Goal: Find specific page/section: Find specific page/section

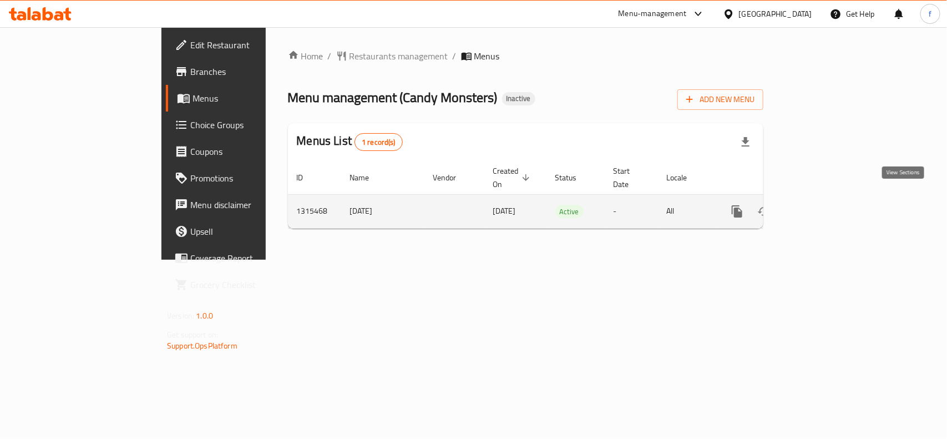
click at [824, 205] on icon "enhanced table" at bounding box center [816, 211] width 13 height 13
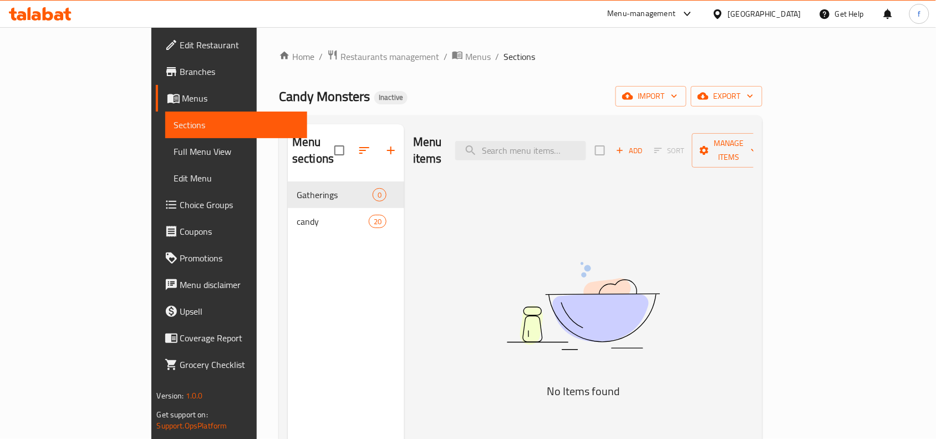
click at [174, 158] on span "Full Menu View" at bounding box center [236, 151] width 125 height 13
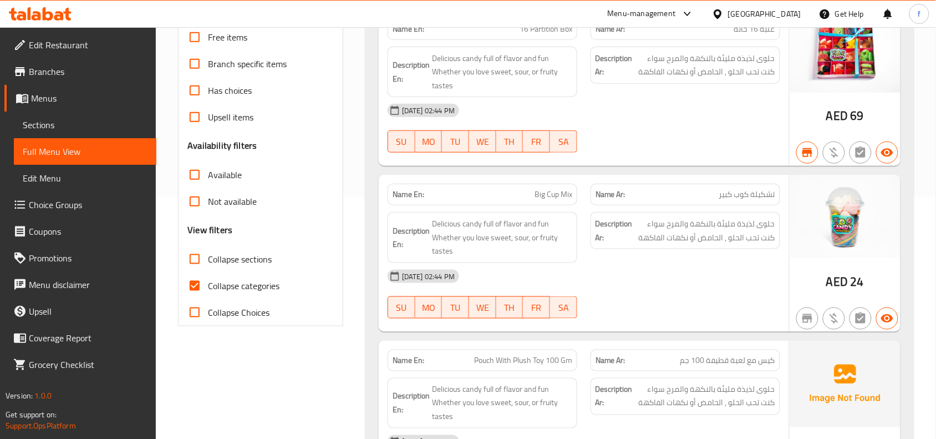
scroll to position [277, 0]
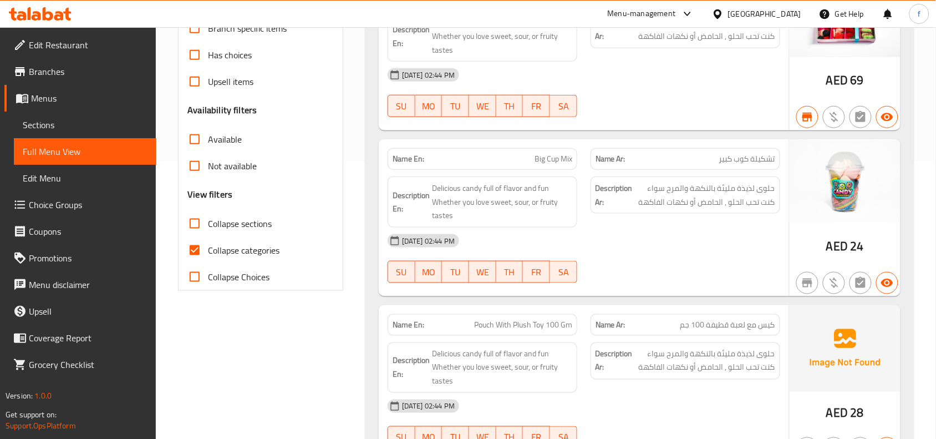
click at [192, 251] on input "Collapse categories" at bounding box center [194, 250] width 27 height 27
checkbox input "false"
click at [203, 227] on input "Collapse sections" at bounding box center [194, 223] width 27 height 27
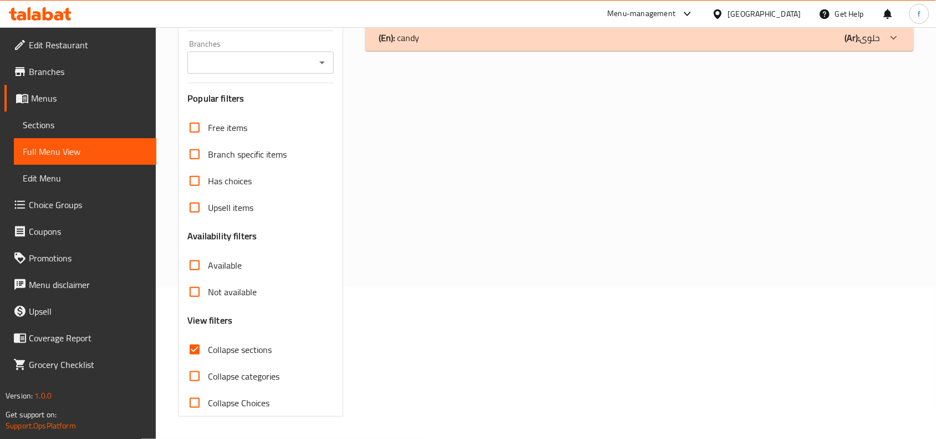
scroll to position [151, 0]
click at [202, 352] on input "Collapse sections" at bounding box center [194, 349] width 27 height 27
checkbox input "false"
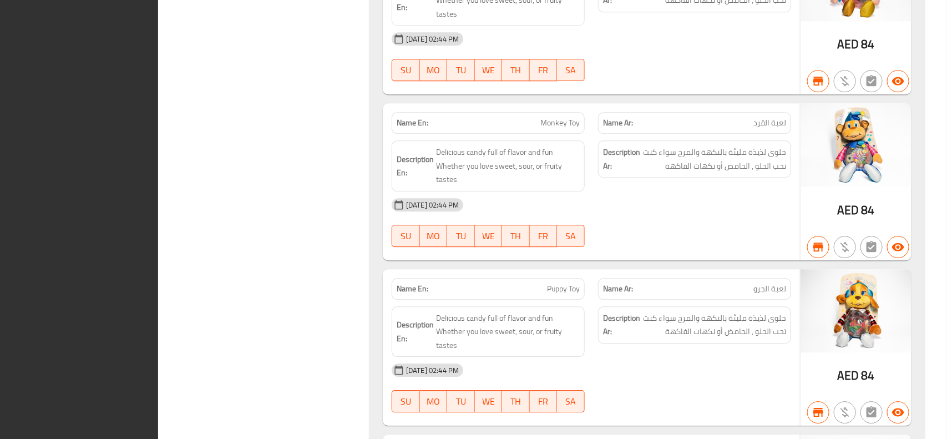
scroll to position [1633, 0]
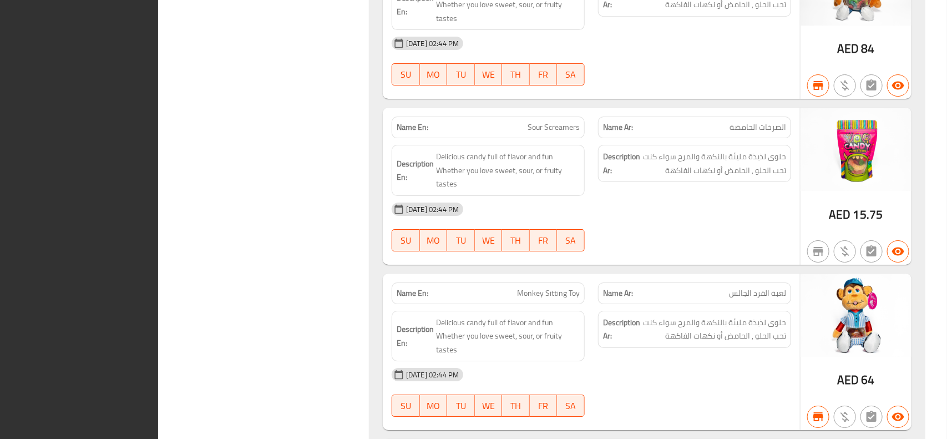
click at [281, 170] on div "Filter Branches Branches Popular filters Free items Branch specific items Has c…" at bounding box center [269, 229] width 190 height 3440
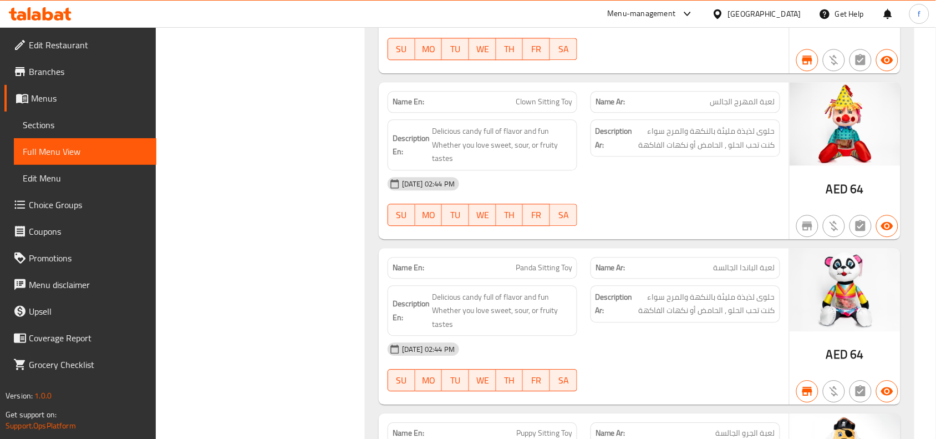
scroll to position [1643, 0]
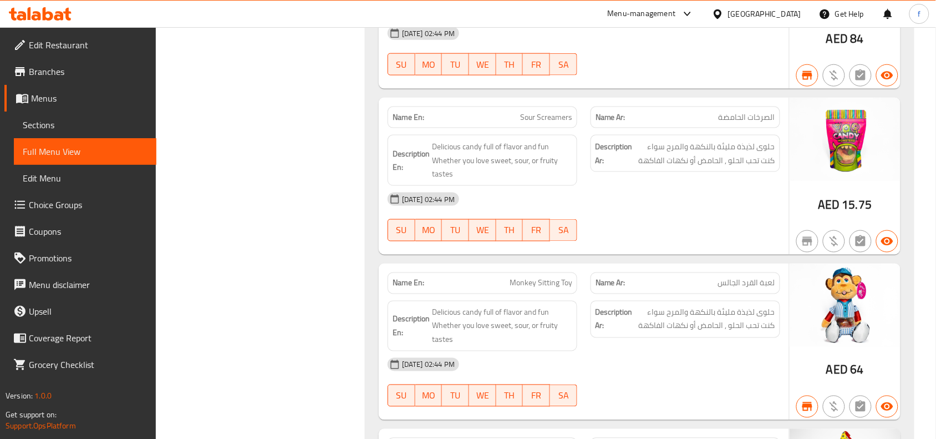
click at [62, 73] on span "Branches" at bounding box center [88, 71] width 119 height 13
